Goal: Task Accomplishment & Management: Manage account settings

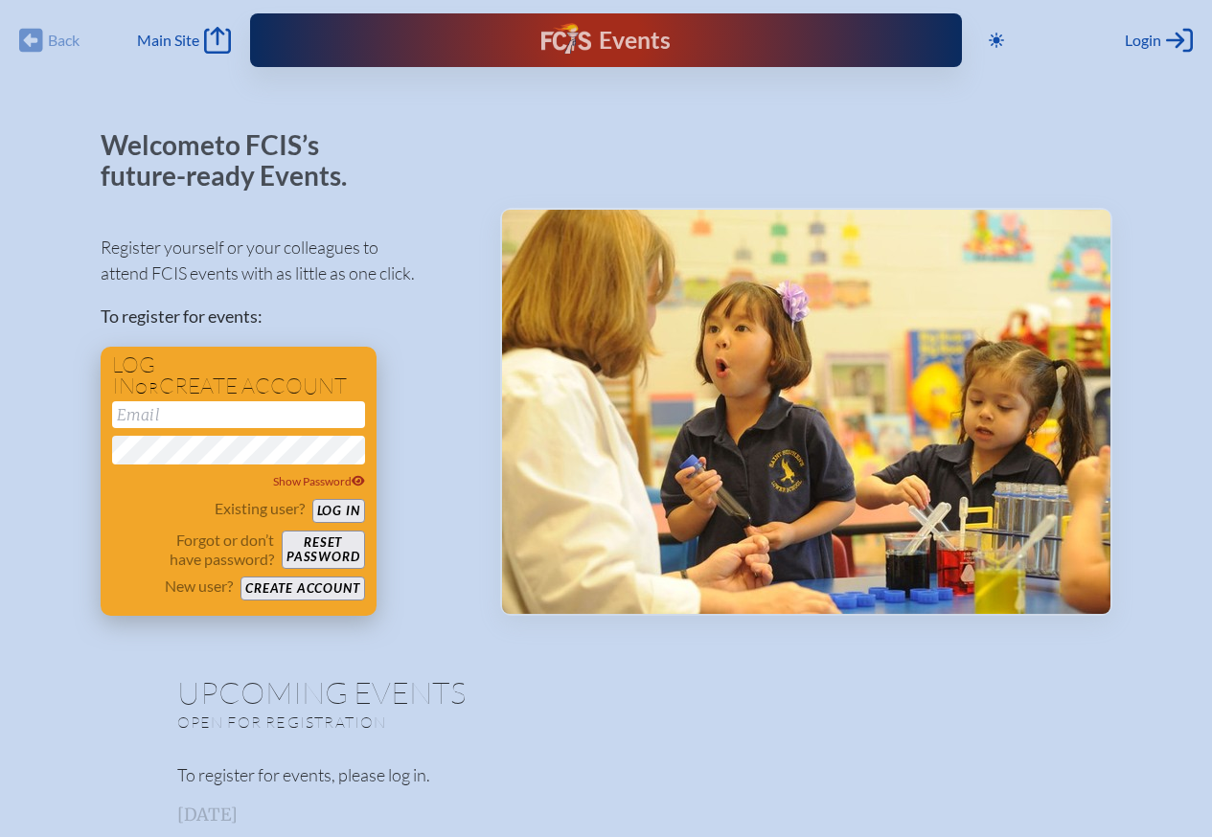
click at [178, 408] on input "email" at bounding box center [238, 414] width 253 height 27
type input "[EMAIL_ADDRESS][DOMAIN_NAME]"
click at [348, 512] on button "Log in" at bounding box center [338, 511] width 53 height 24
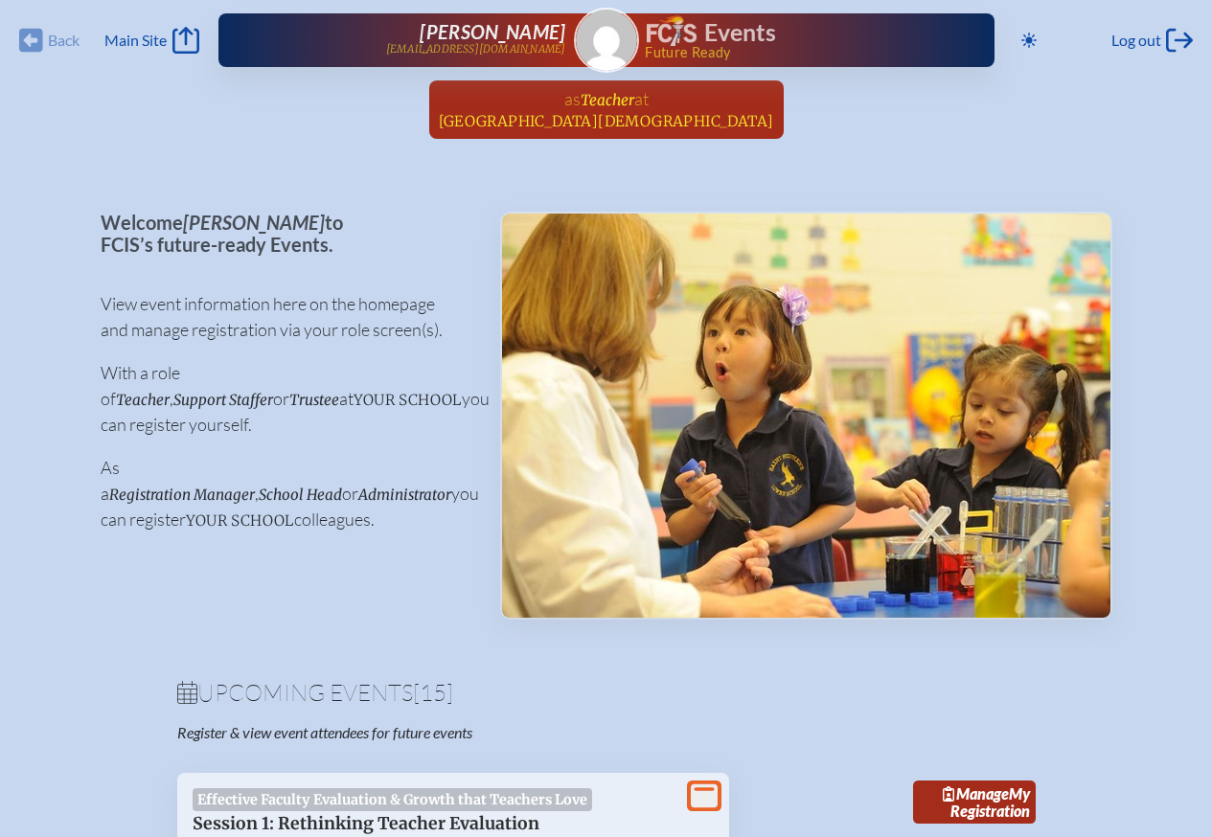
click at [618, 103] on span "Teacher" at bounding box center [608, 100] width 54 height 18
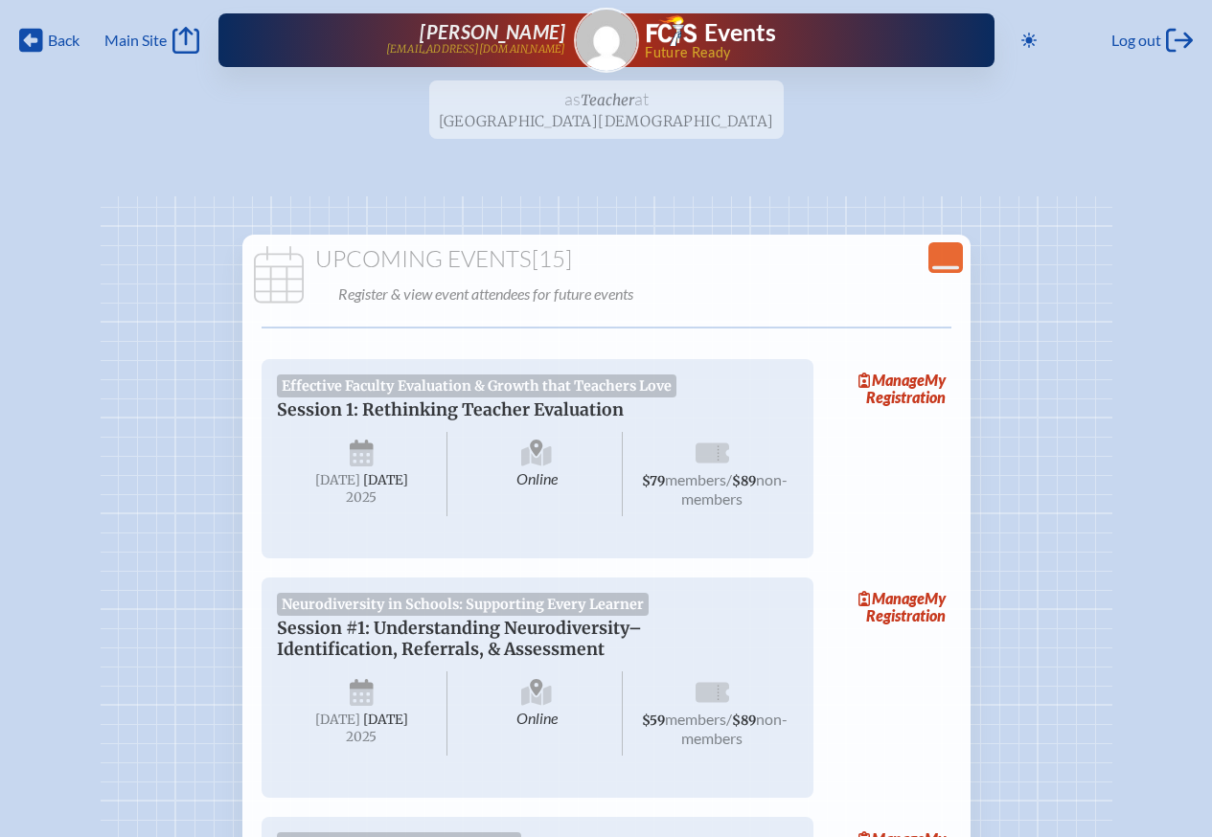
click at [592, 30] on img at bounding box center [606, 40] width 61 height 61
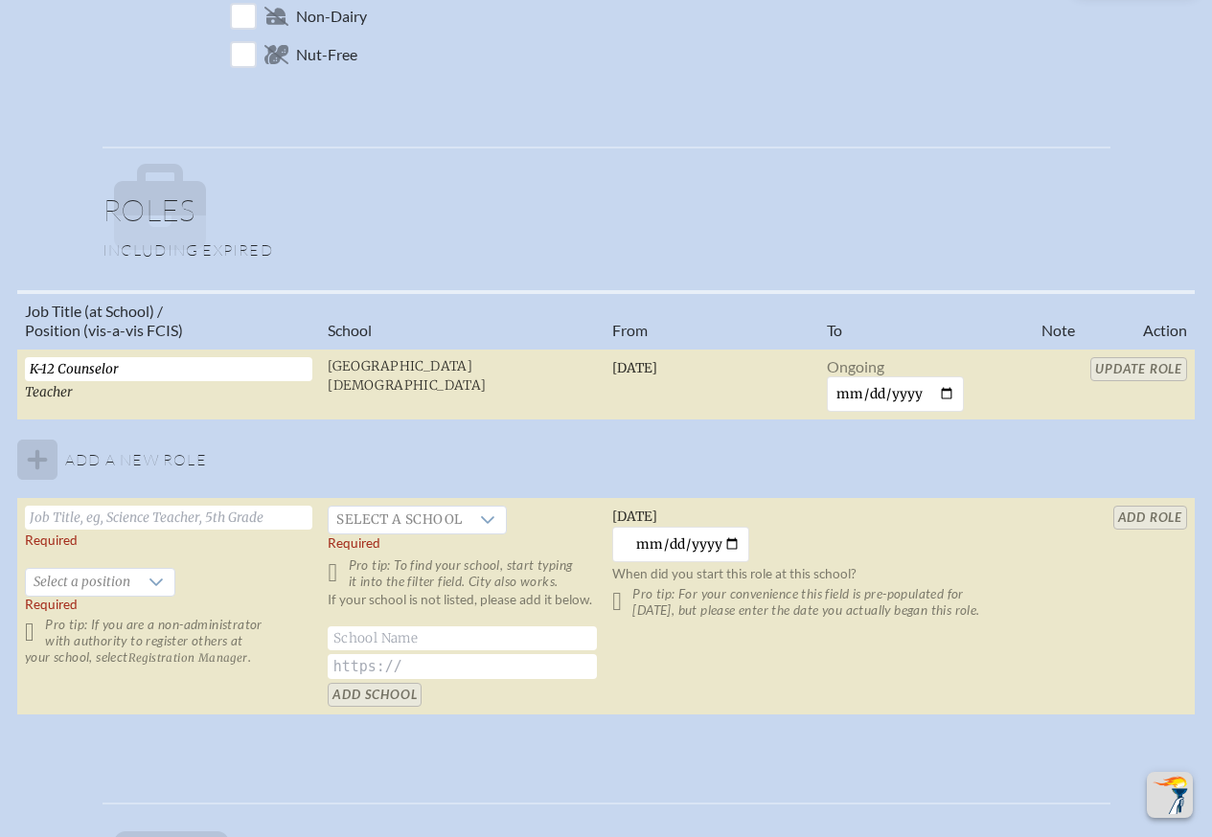
scroll to position [1054, 0]
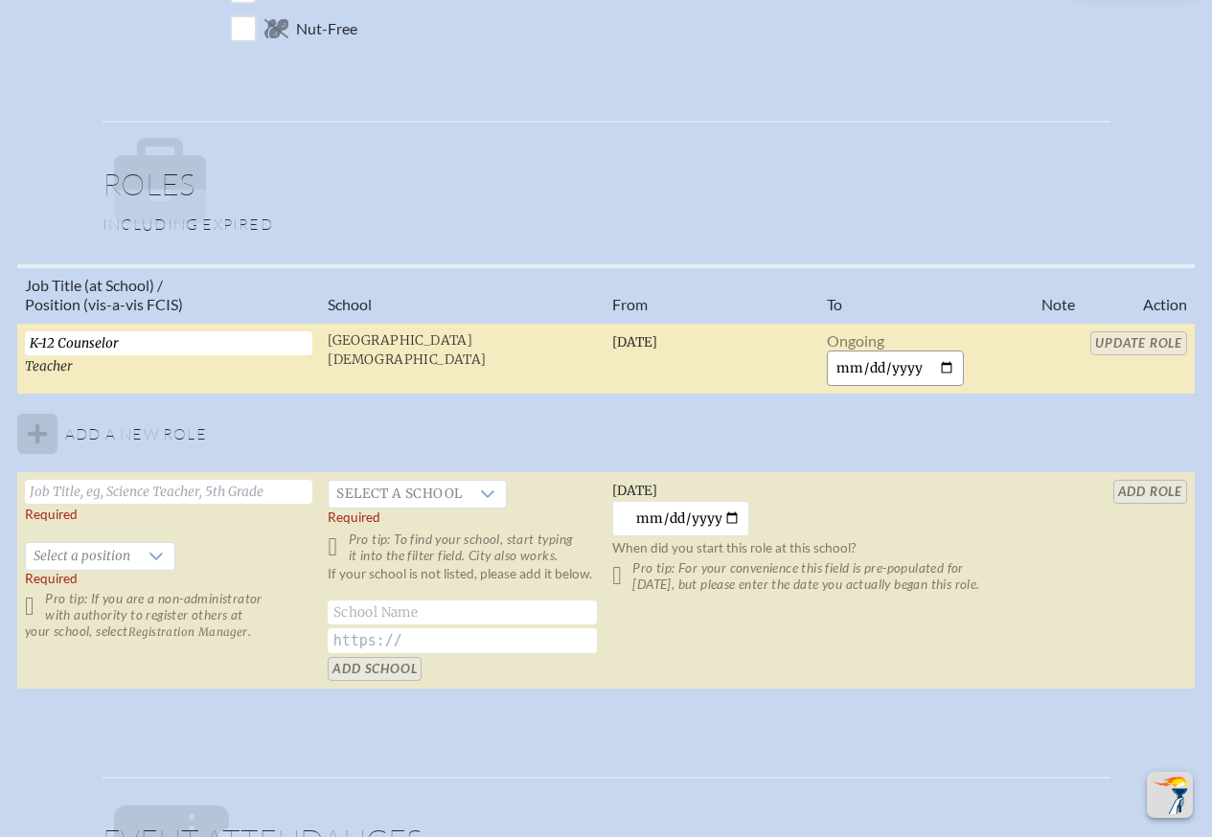
click at [954, 363] on input "date" at bounding box center [895, 368] width 137 height 35
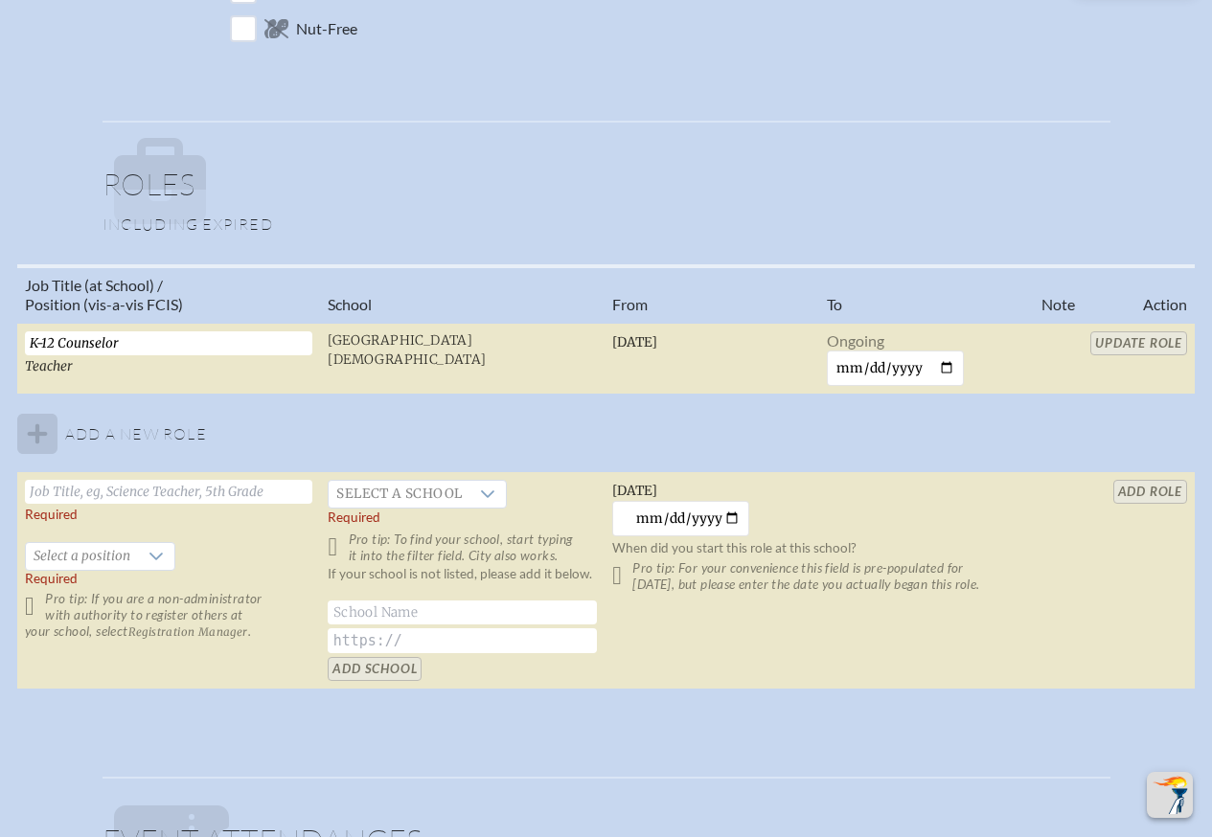
click at [943, 301] on th "To" at bounding box center [926, 294] width 215 height 57
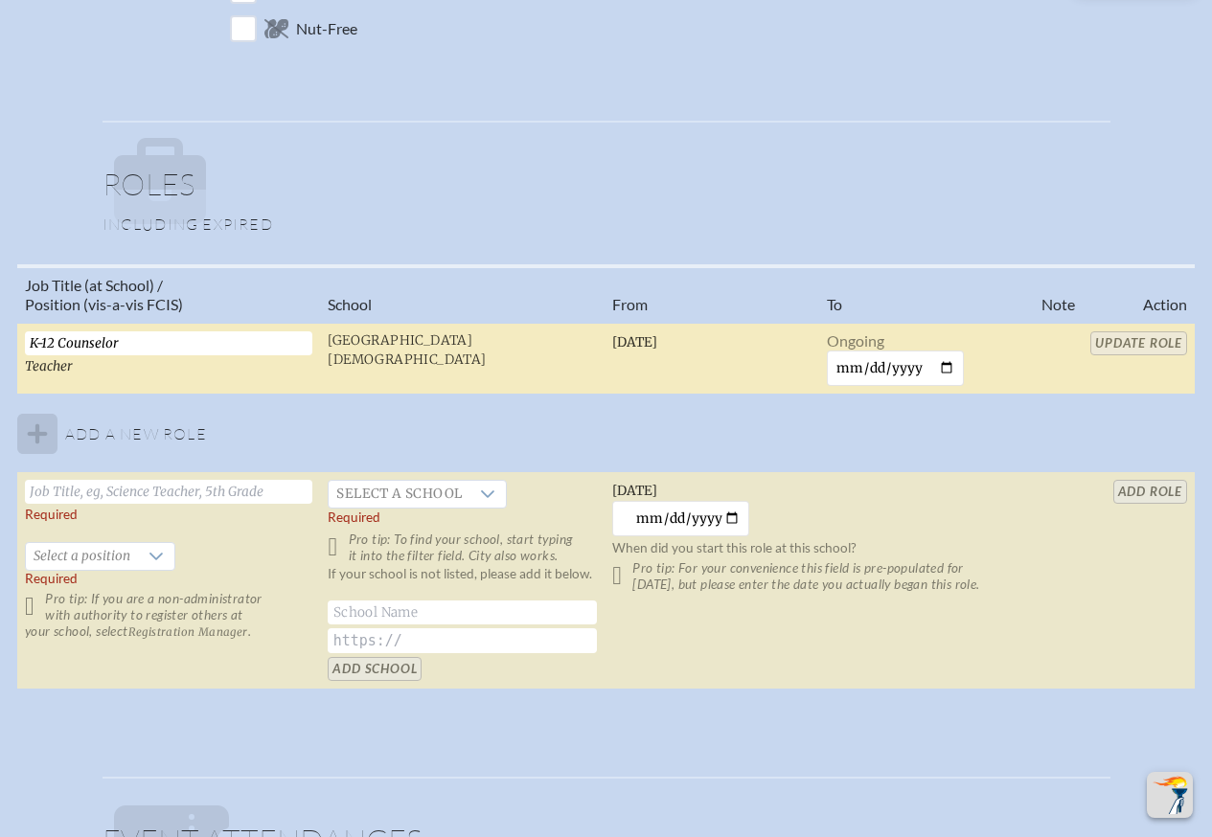
click at [61, 366] on span "Teacher" at bounding box center [49, 366] width 48 height 16
click at [119, 335] on input "K-12 Counselor" at bounding box center [168, 344] width 287 height 24
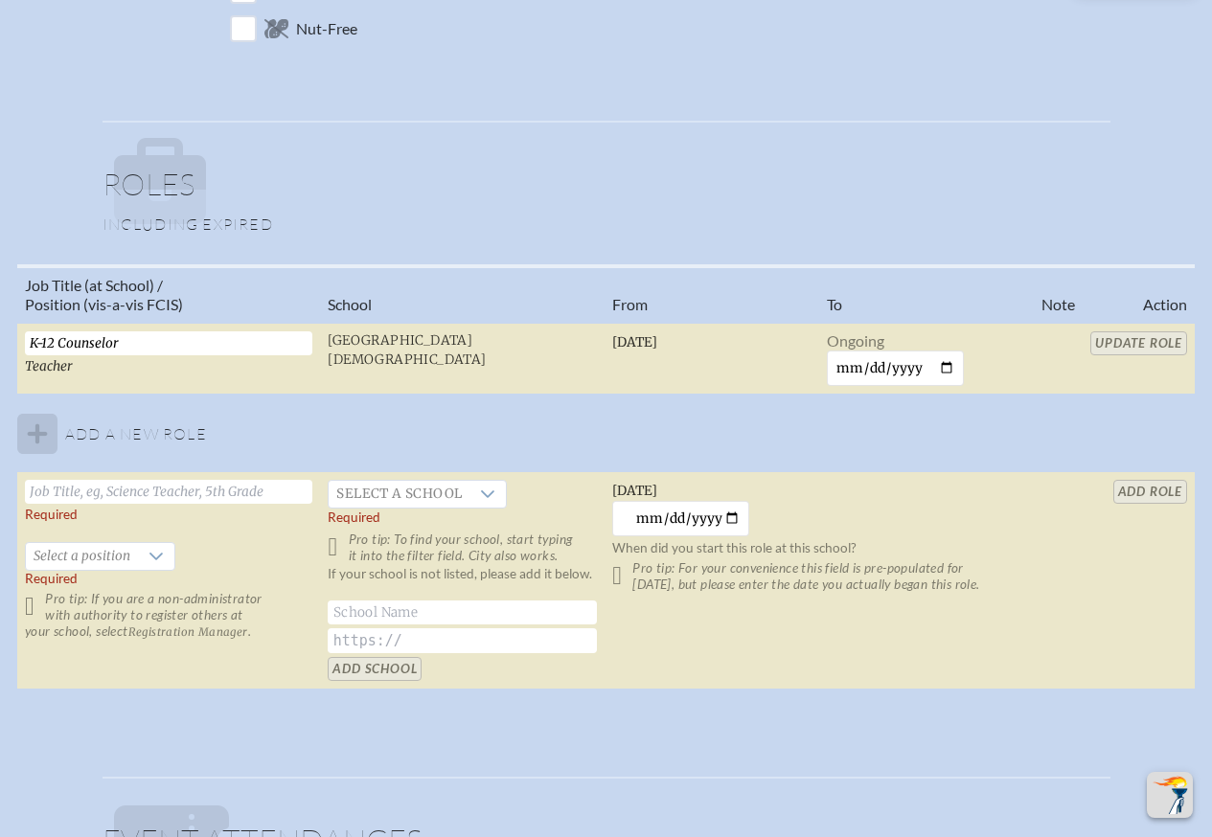
click at [289, 514] on td "Required   Select a position Required Pro tip: If you are a non-administrator w…" at bounding box center [168, 581] width 303 height 218
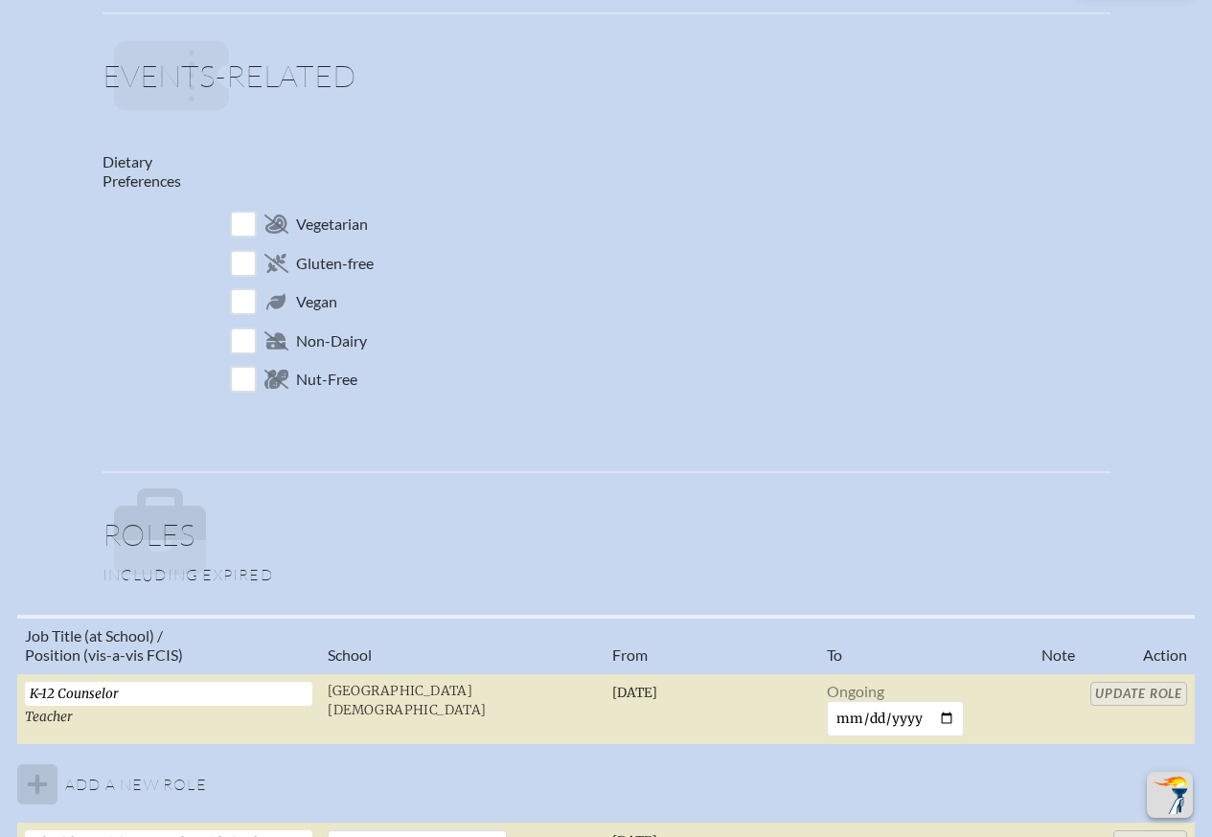
scroll to position [958, 0]
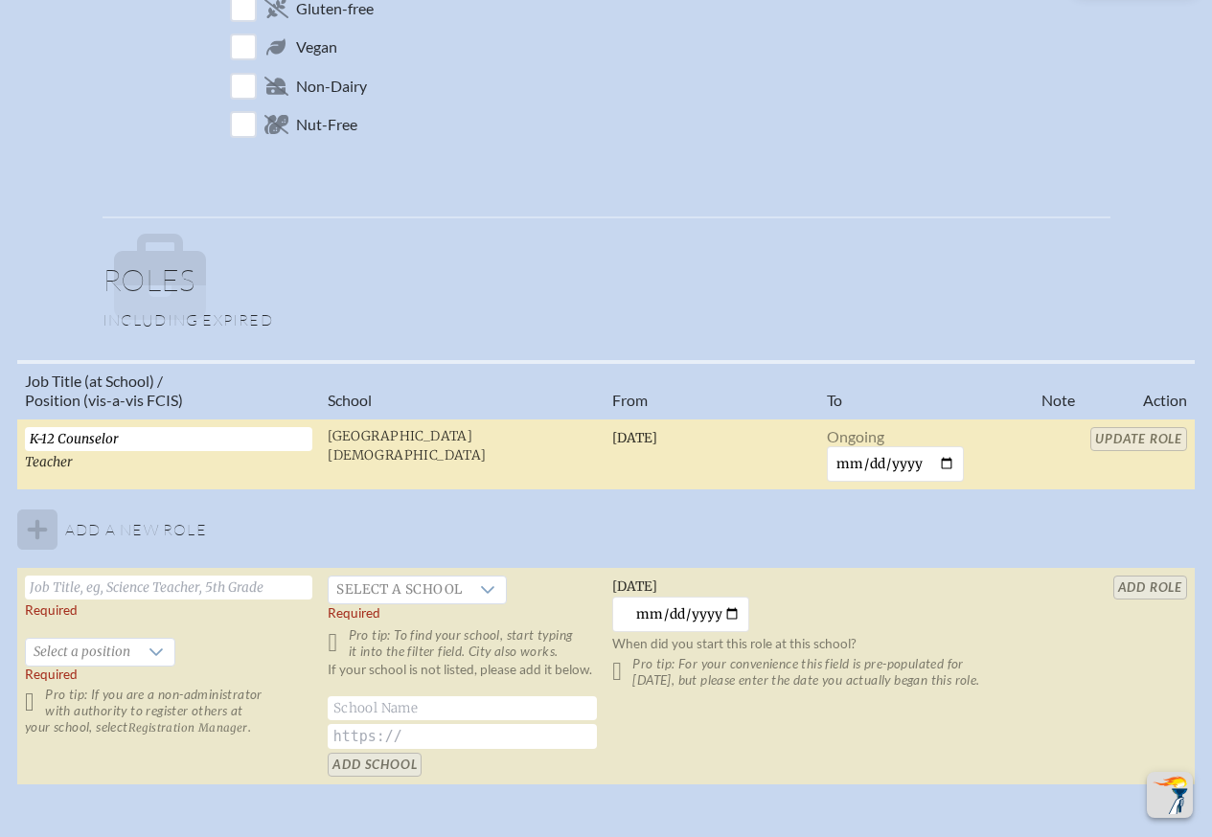
click at [178, 443] on input "K-12 Counselor" at bounding box center [168, 439] width 287 height 24
click at [348, 474] on td "Clewiston Christian School" at bounding box center [462, 455] width 285 height 72
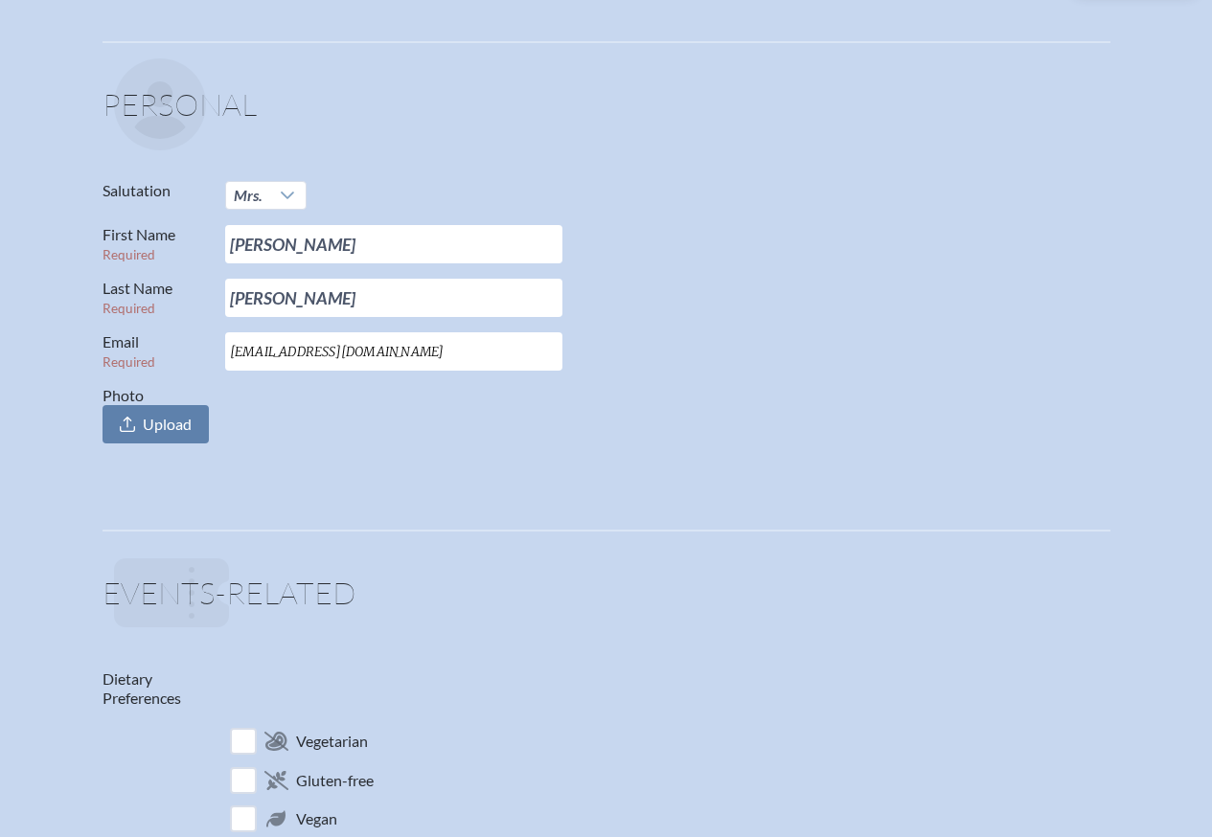
scroll to position [0, 0]
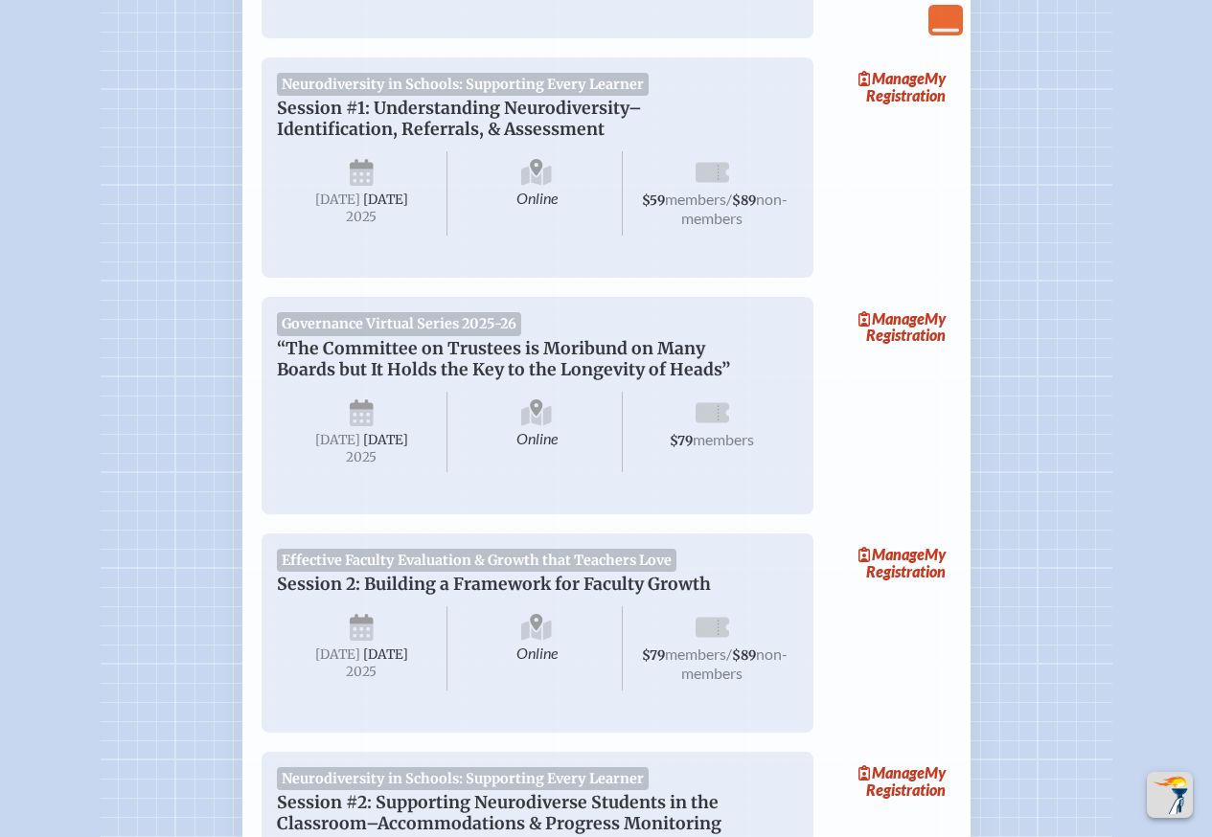
scroll to position [479, 0]
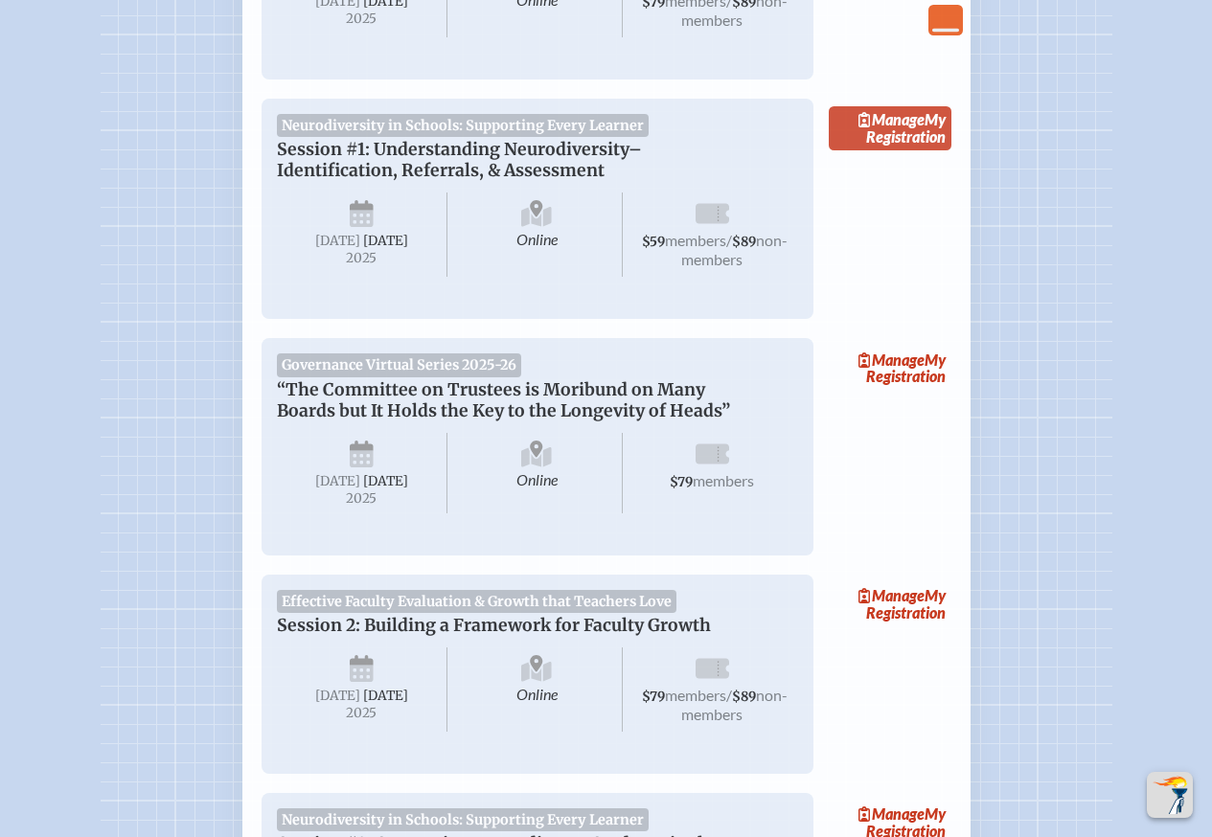
click at [905, 142] on link "Manage My Registration" at bounding box center [890, 128] width 123 height 44
